Goal: Task Accomplishment & Management: Complete application form

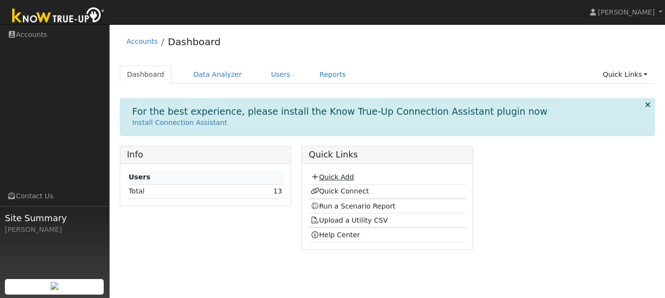
click at [336, 174] on link "Quick Add" at bounding box center [331, 177] width 43 height 8
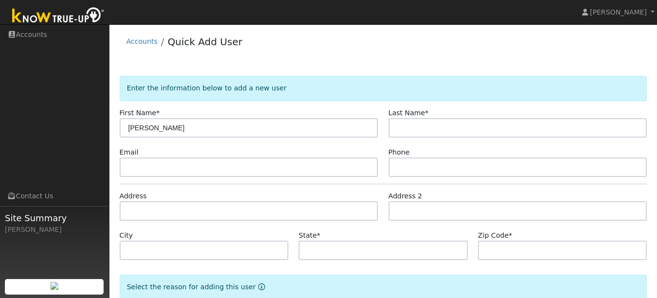
type input "Todd"
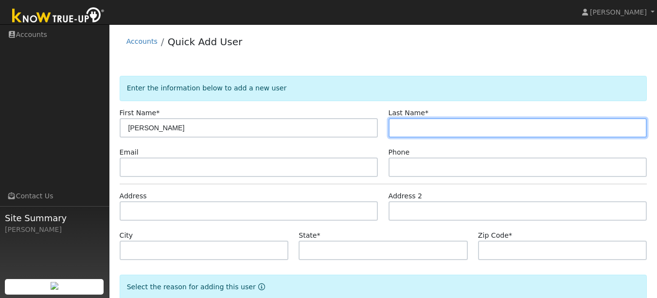
click at [436, 124] on input "text" at bounding box center [518, 127] width 259 height 19
type input "Bokin"
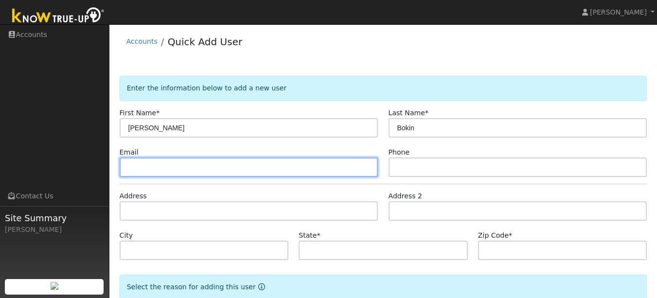
click at [211, 170] on input "text" at bounding box center [249, 167] width 259 height 19
type input "2516 Bryant St"
drag, startPoint x: 200, startPoint y: 160, endPoint x: 103, endPoint y: 170, distance: 97.3
click at [103, 170] on div "Scott Chapman Scott Chapman Profile Help Center Terms Of Service See What's New…" at bounding box center [328, 190] width 657 height 333
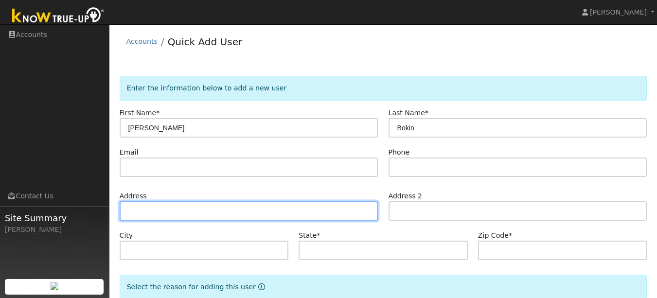
click at [135, 204] on input "text" at bounding box center [249, 210] width 259 height 19
paste input "2516 Bryant St"
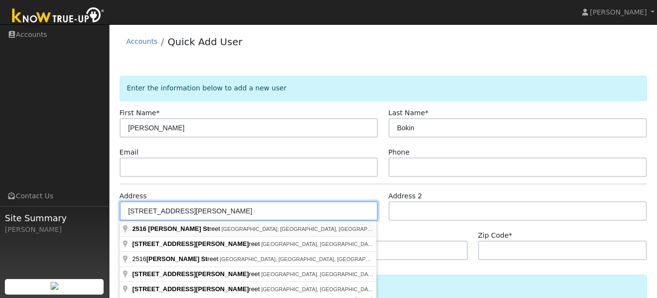
type input "2516 Bryant Street"
type input "San Francisco"
type input "CA"
type input "94110"
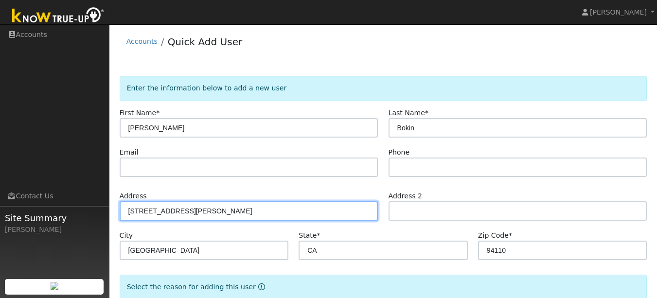
scroll to position [59, 0]
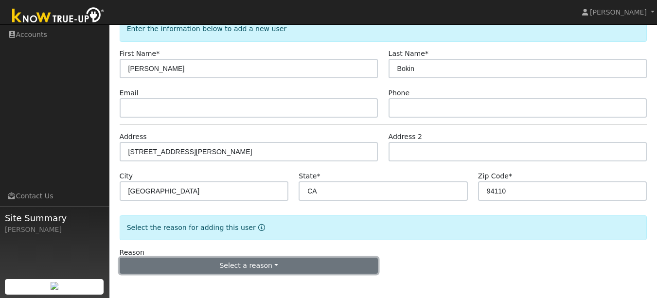
click at [261, 270] on button "Select a reason" at bounding box center [249, 266] width 259 height 17
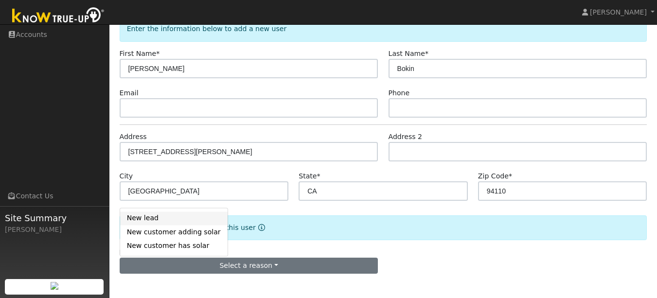
click at [156, 222] on link "New lead" at bounding box center [174, 219] width 108 height 14
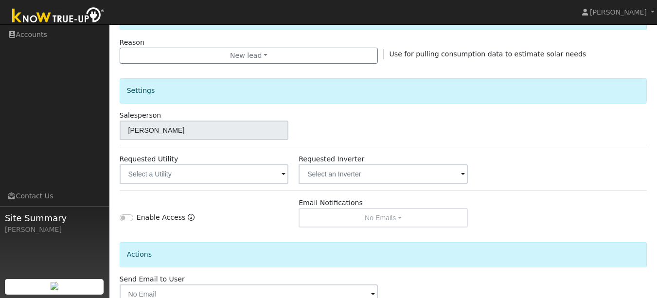
scroll to position [330, 0]
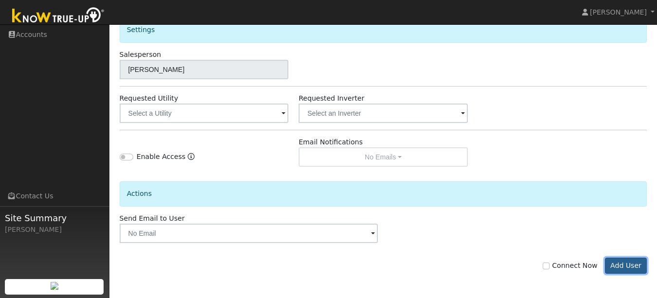
click at [629, 269] on button "Add User" at bounding box center [626, 266] width 42 height 17
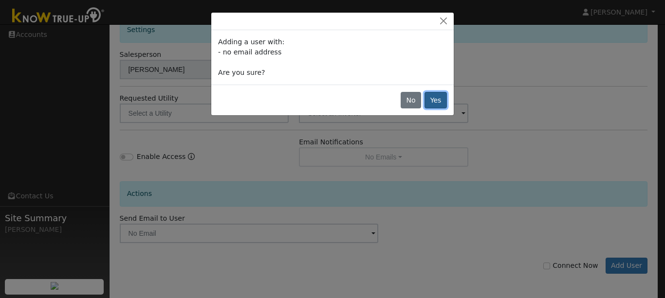
click at [439, 99] on button "Yes" at bounding box center [435, 100] width 22 height 17
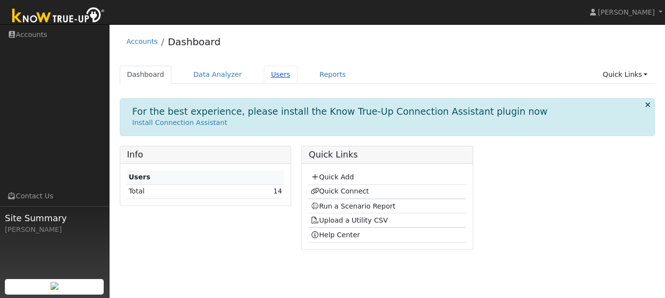
click at [278, 72] on link "Users" at bounding box center [281, 75] width 34 height 18
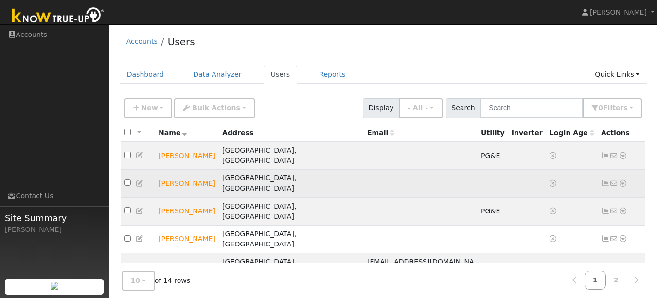
click at [138, 180] on icon at bounding box center [140, 183] width 9 height 7
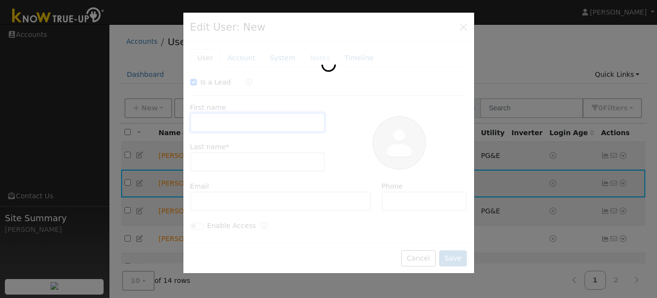
checkbox input "true"
type input "Todd"
type input "Bokin"
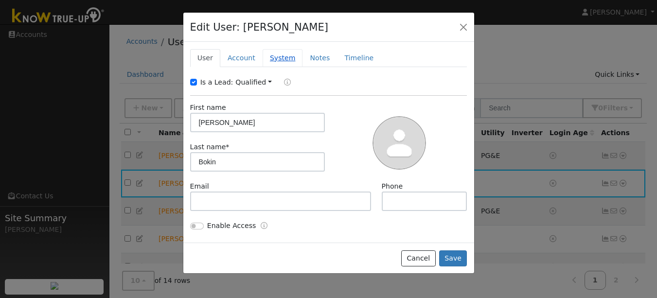
click at [279, 57] on link "System" at bounding box center [283, 58] width 40 height 18
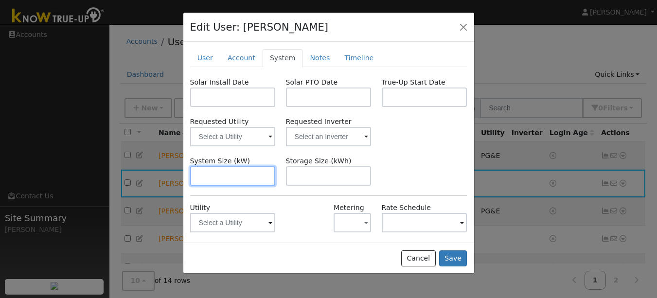
scroll to position [46, 0]
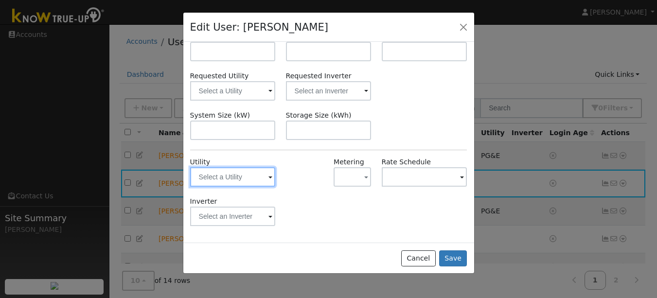
click at [230, 180] on input "text" at bounding box center [233, 176] width 86 height 19
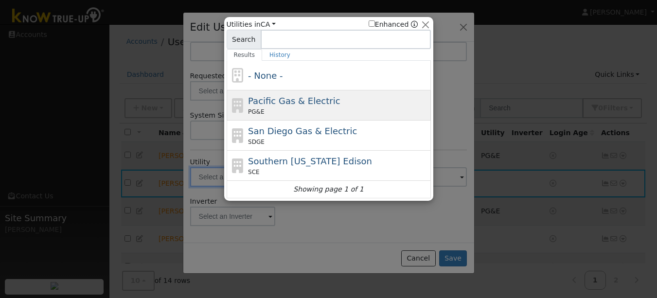
click at [281, 107] on div "Pacific Gas & Electric PG&E" at bounding box center [338, 105] width 180 height 22
type input "PG&E"
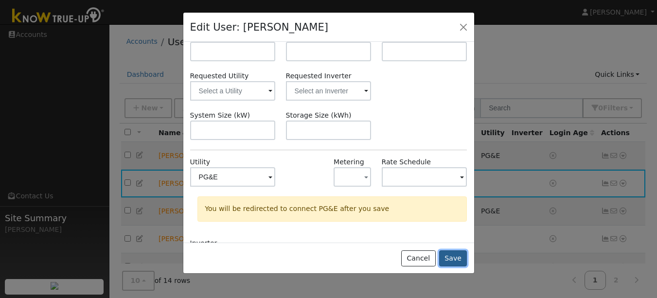
click at [450, 257] on button "Save" at bounding box center [453, 259] width 28 height 17
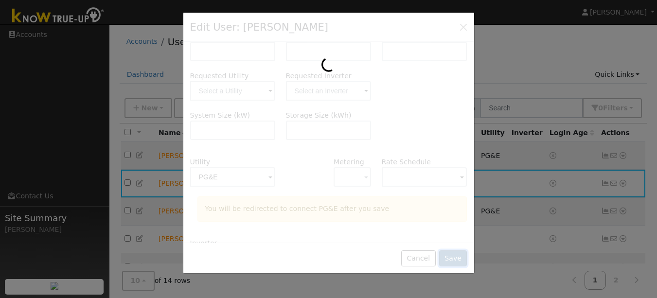
scroll to position [0, 0]
